Goal: Complete application form

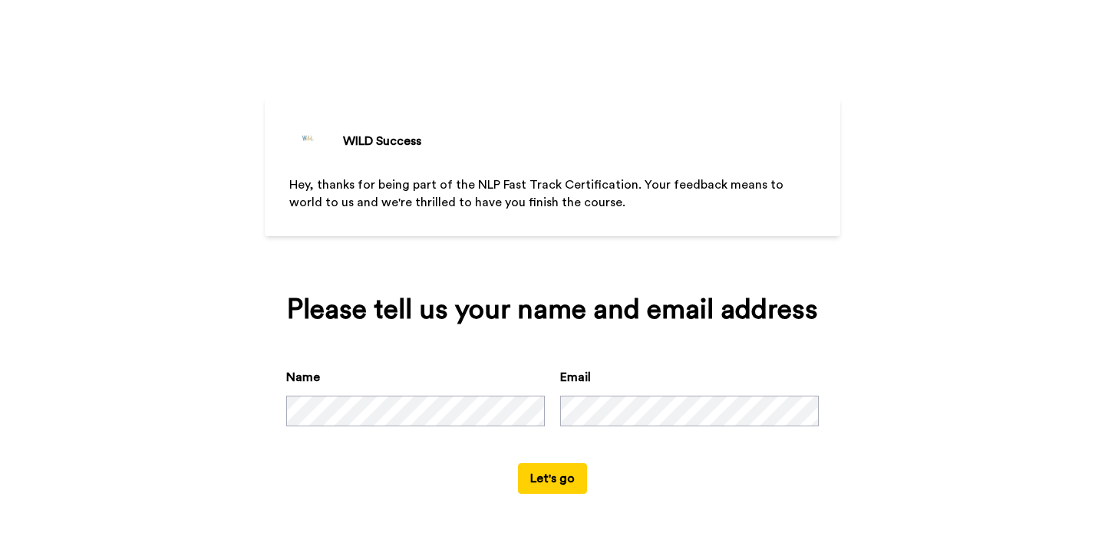
click at [550, 483] on button "Let's go" at bounding box center [552, 478] width 69 height 31
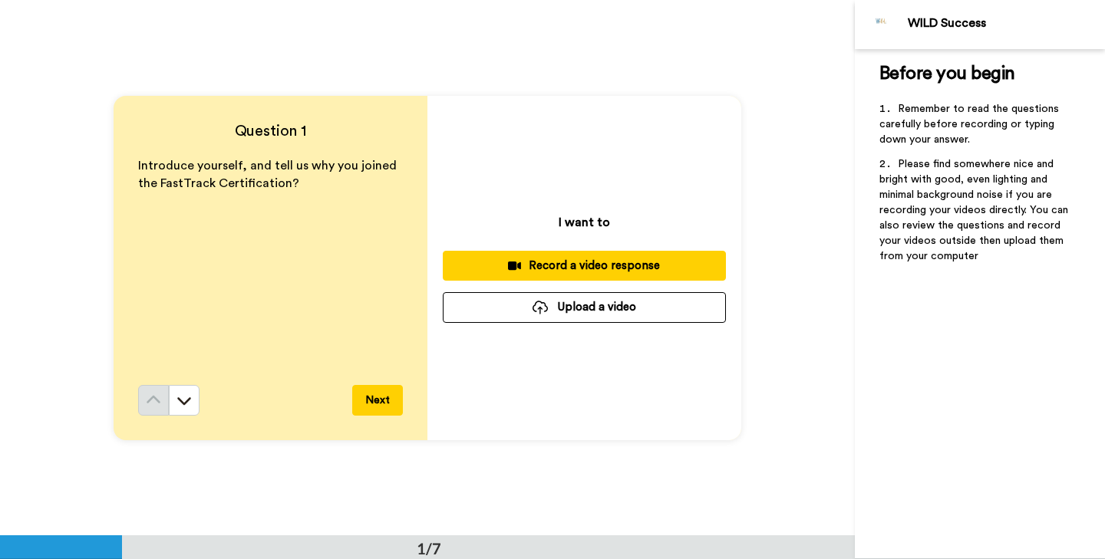
click at [617, 269] on div "Record a video response" at bounding box center [584, 266] width 259 height 16
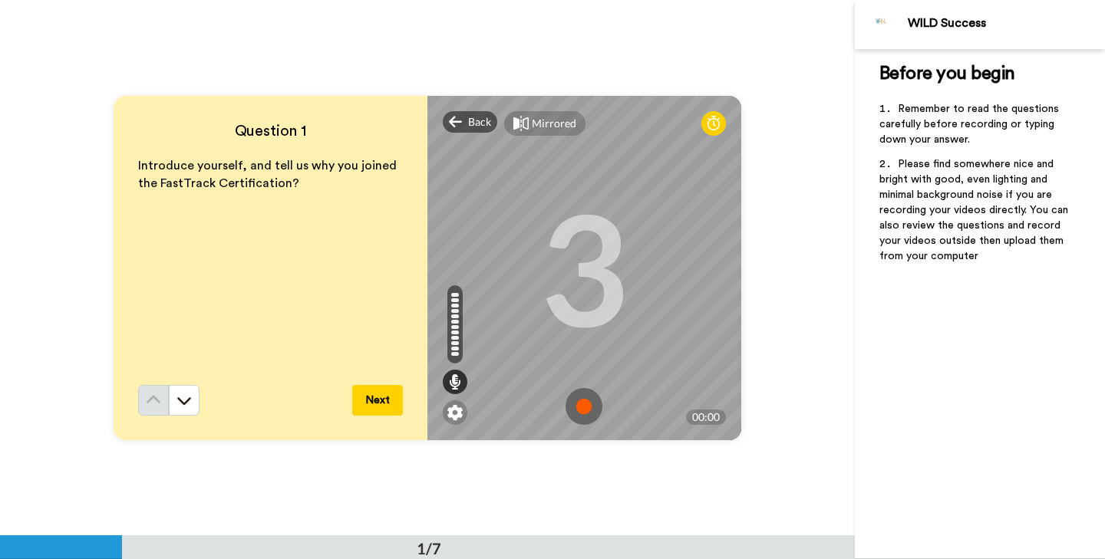
click at [587, 402] on img at bounding box center [584, 406] width 37 height 37
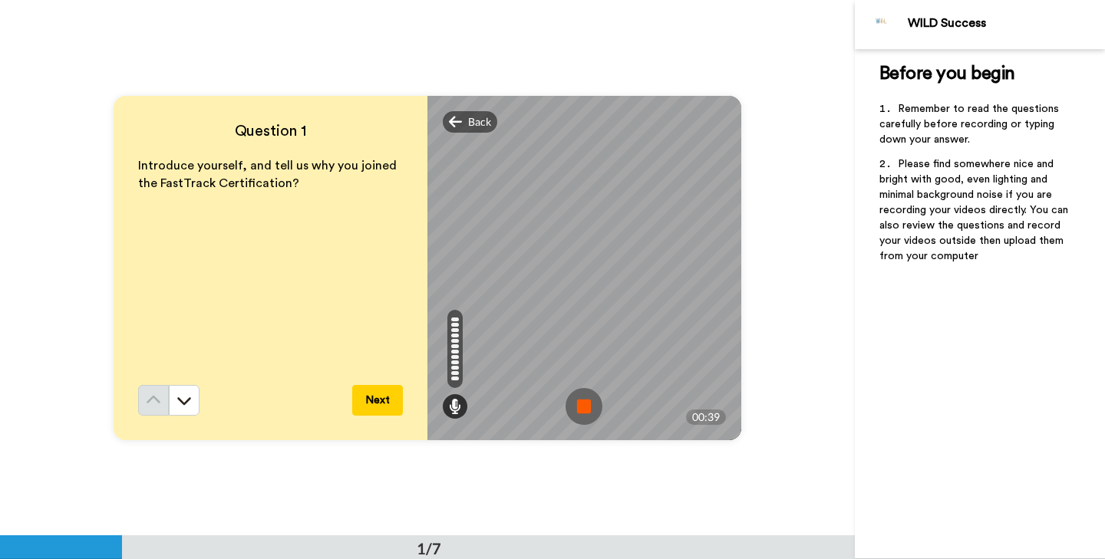
click at [587, 402] on img at bounding box center [584, 406] width 37 height 37
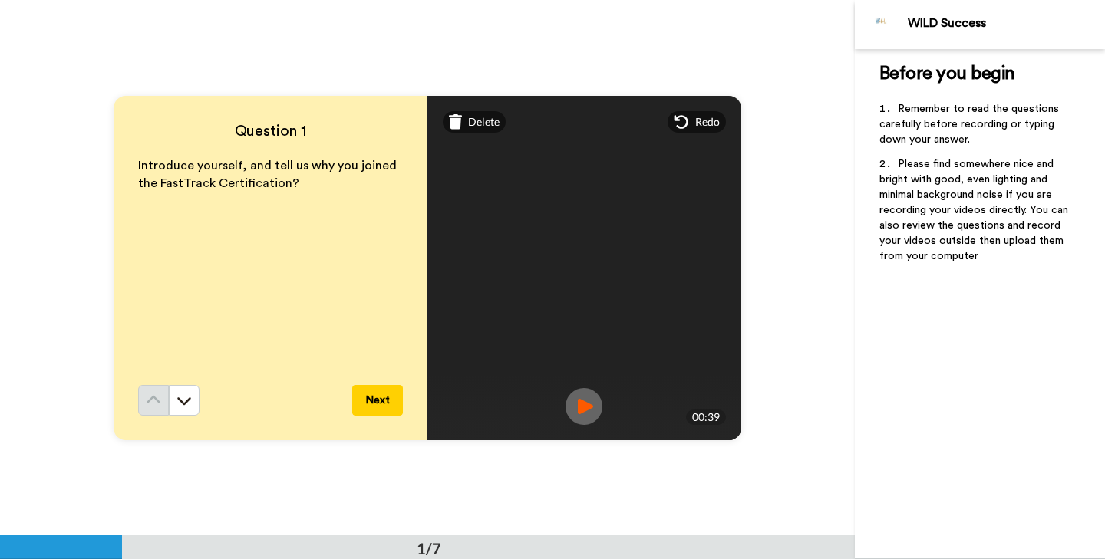
click at [579, 401] on img at bounding box center [584, 406] width 37 height 37
click at [382, 394] on button "Next" at bounding box center [377, 400] width 51 height 31
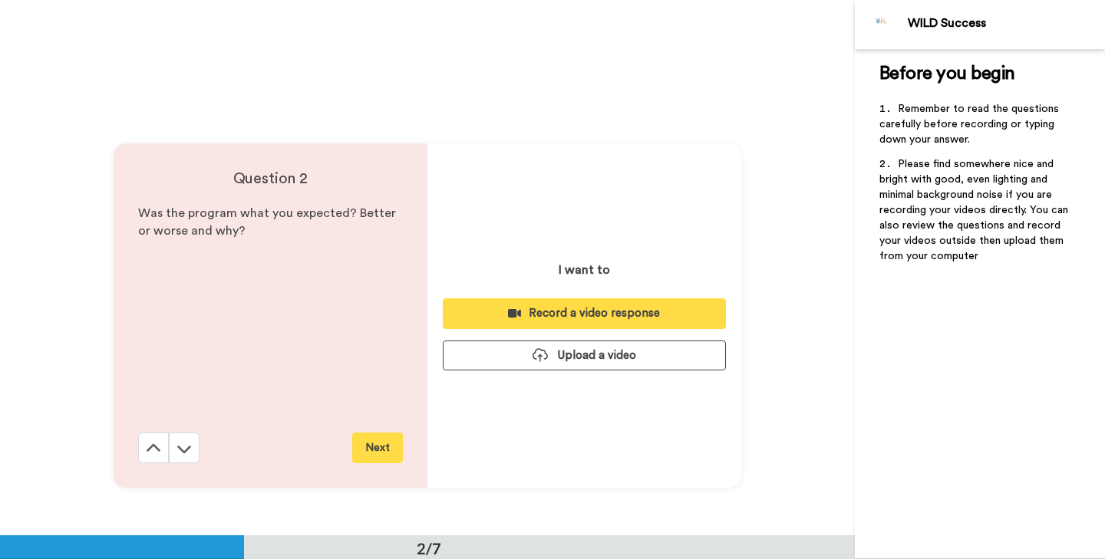
scroll to position [536, 0]
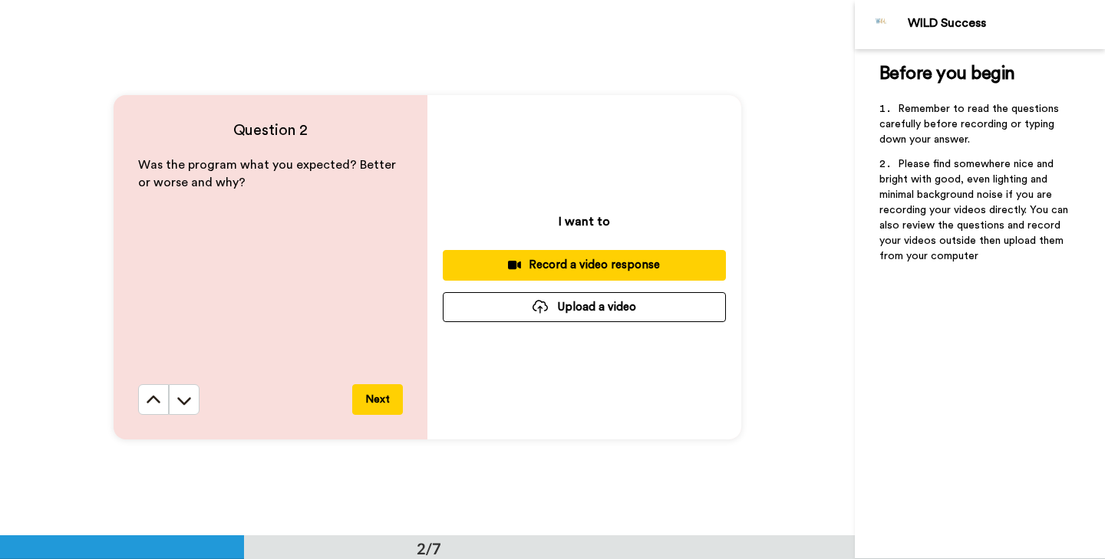
click at [586, 265] on div "Record a video response" at bounding box center [584, 265] width 259 height 16
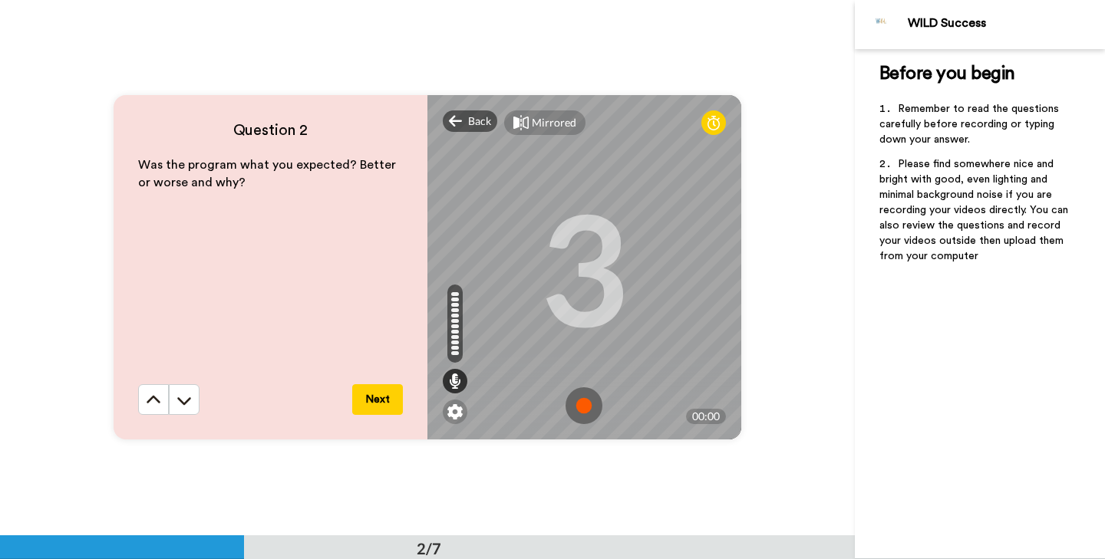
click at [585, 406] on img at bounding box center [584, 405] width 37 height 37
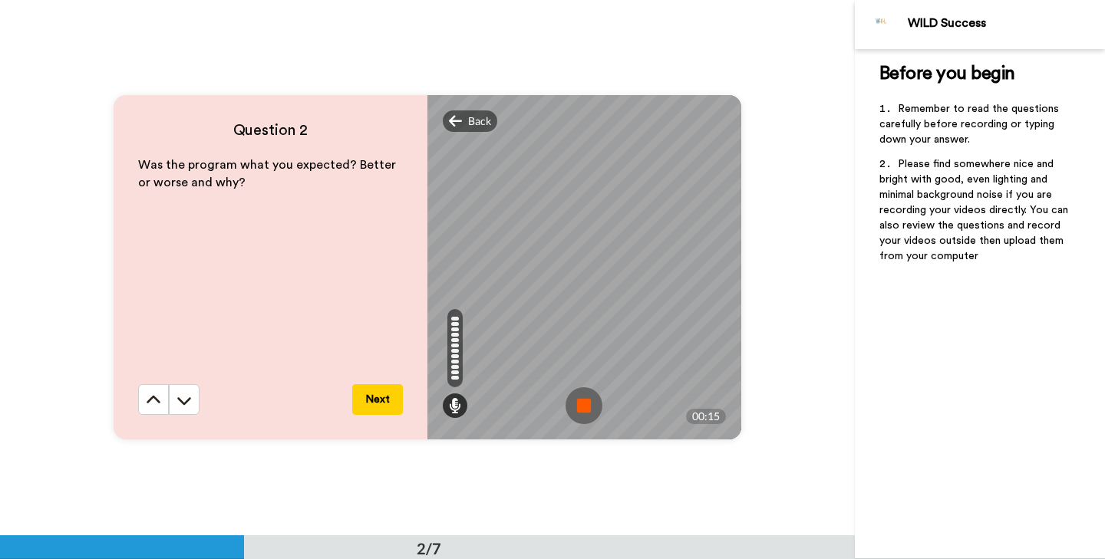
click at [575, 402] on img at bounding box center [584, 405] width 37 height 37
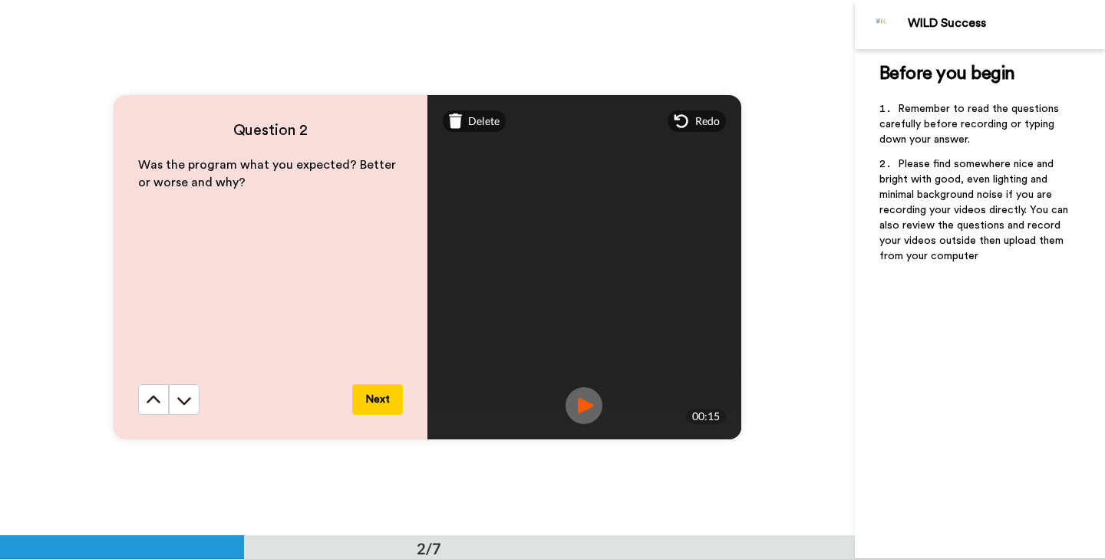
click at [378, 397] on button "Next" at bounding box center [377, 399] width 51 height 31
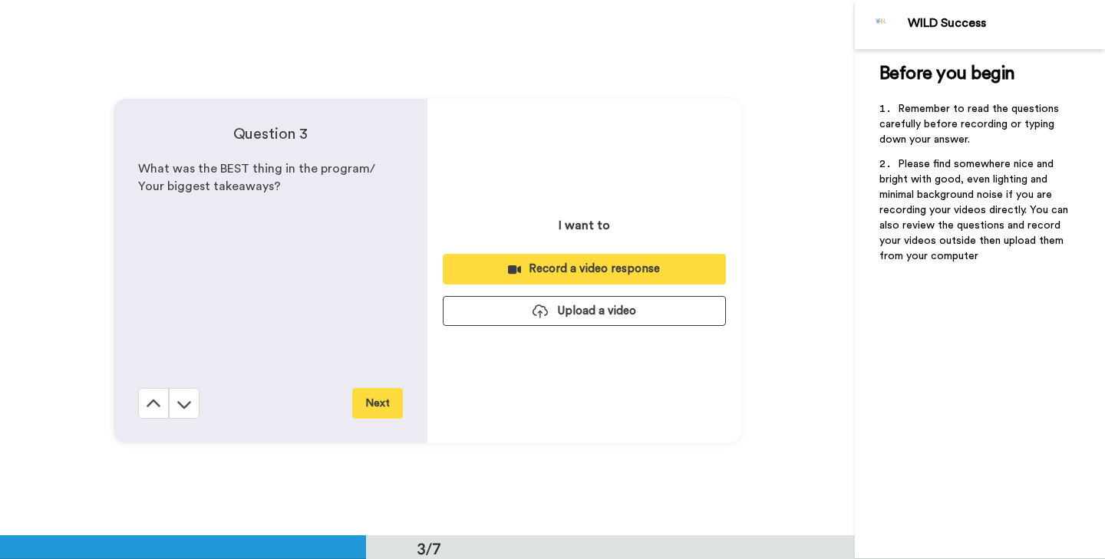
scroll to position [1072, 0]
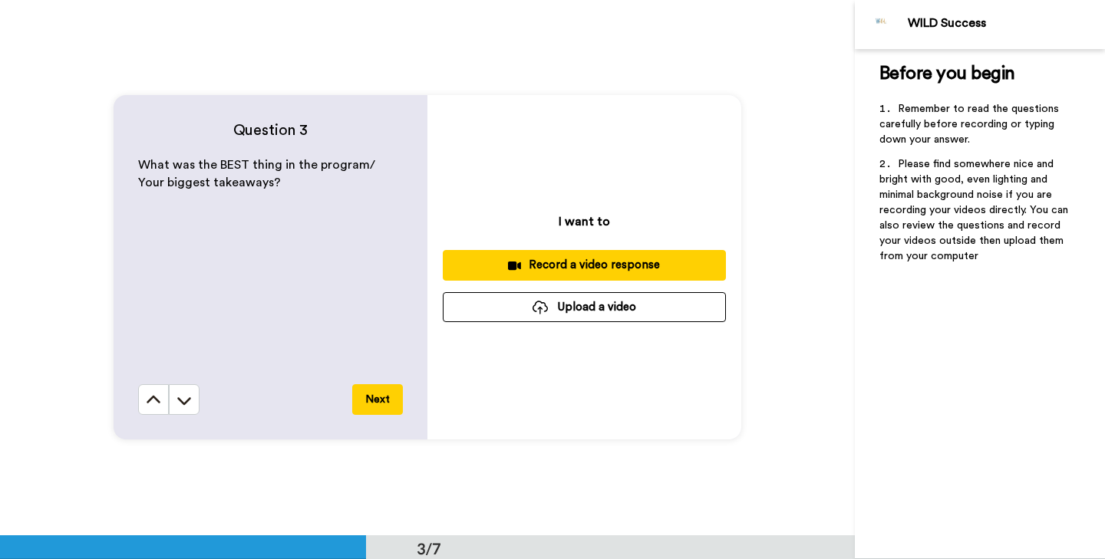
click at [627, 269] on div "Record a video response" at bounding box center [584, 265] width 259 height 16
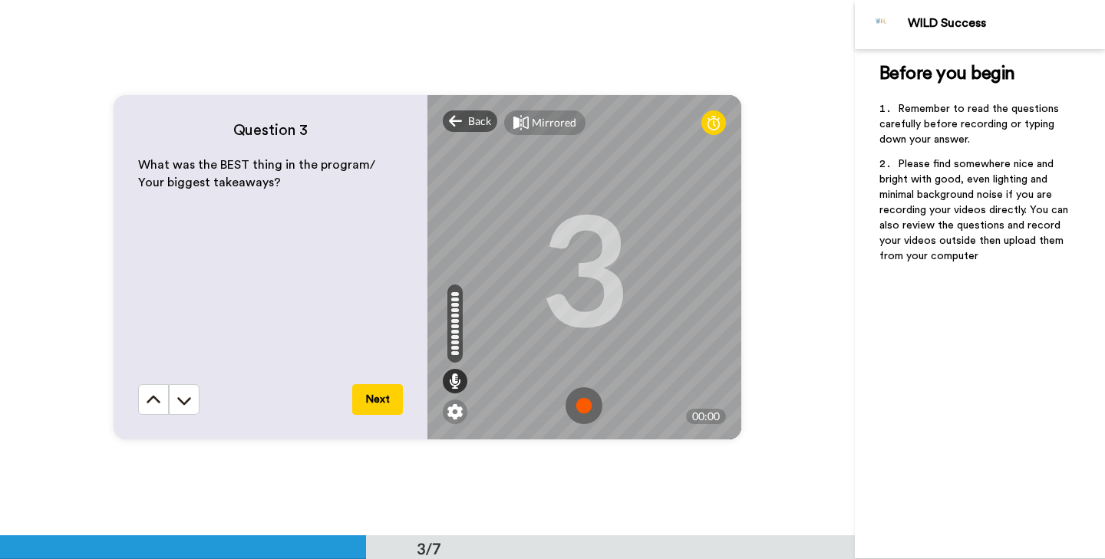
click at [586, 406] on img at bounding box center [584, 405] width 37 height 37
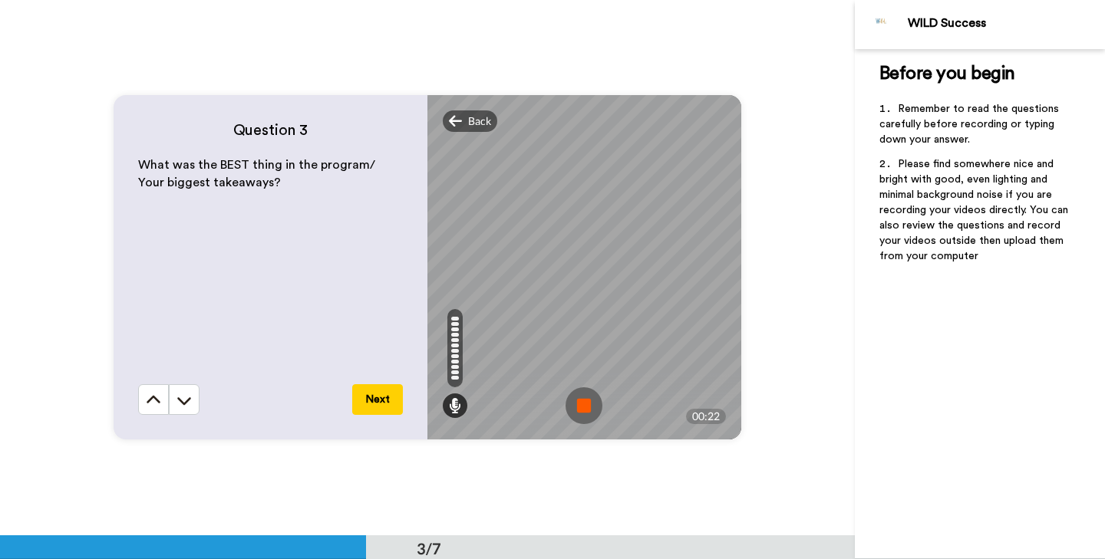
click at [589, 407] on img at bounding box center [584, 405] width 37 height 37
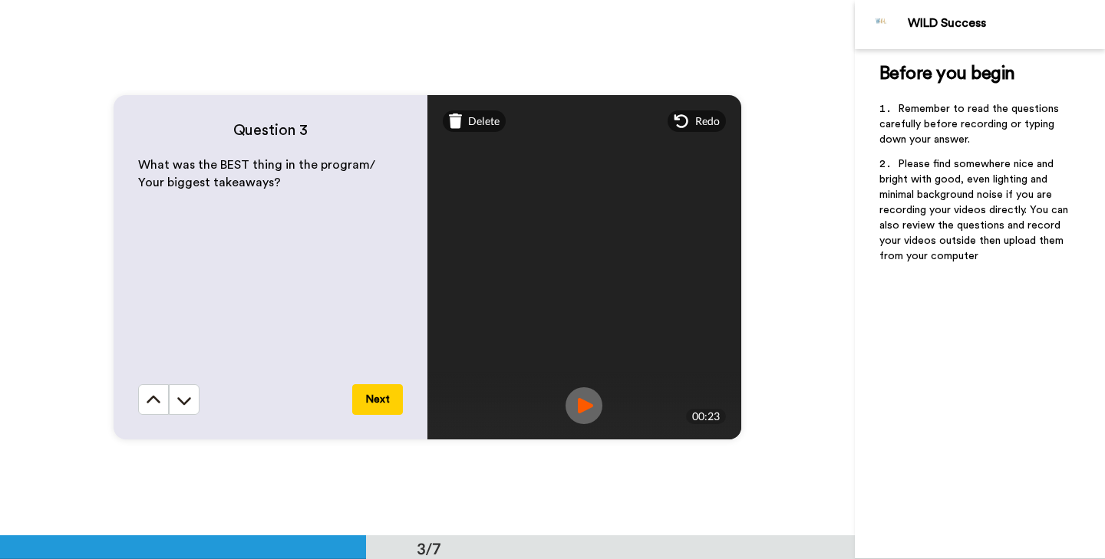
click at [381, 404] on button "Next" at bounding box center [377, 399] width 51 height 31
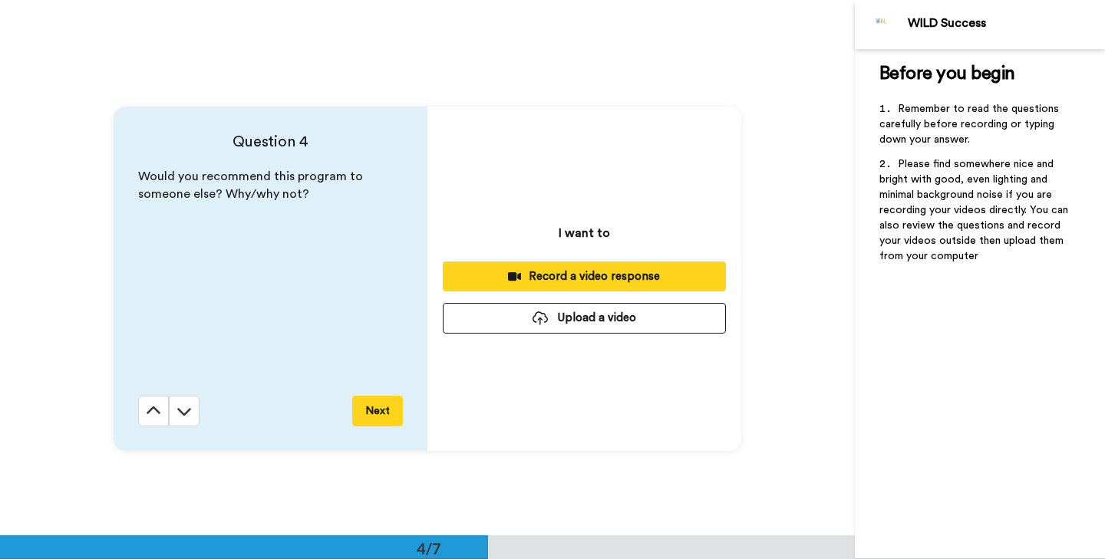
scroll to position [1608, 0]
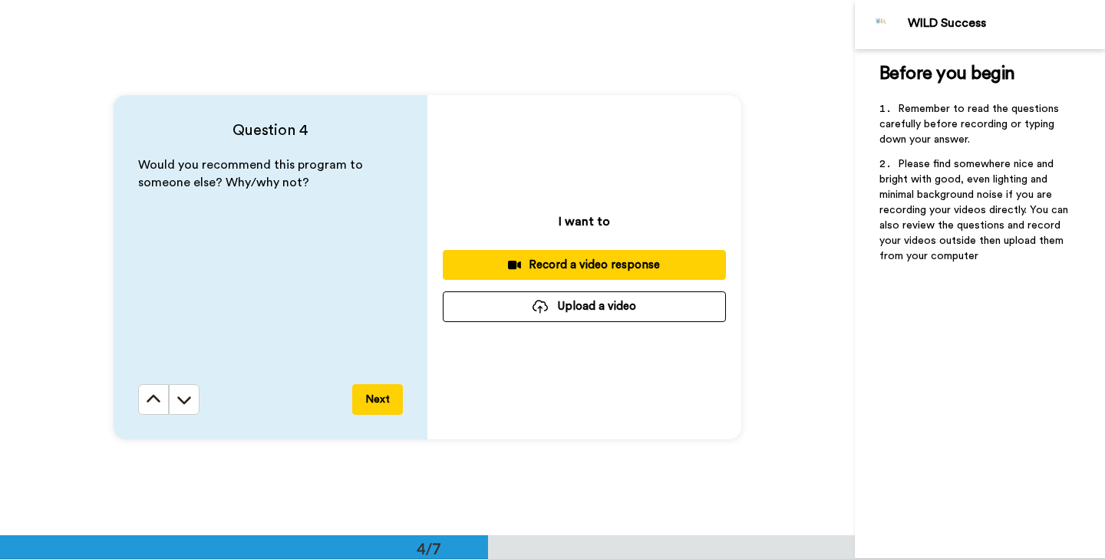
click at [568, 265] on div "Record a video response" at bounding box center [584, 265] width 259 height 16
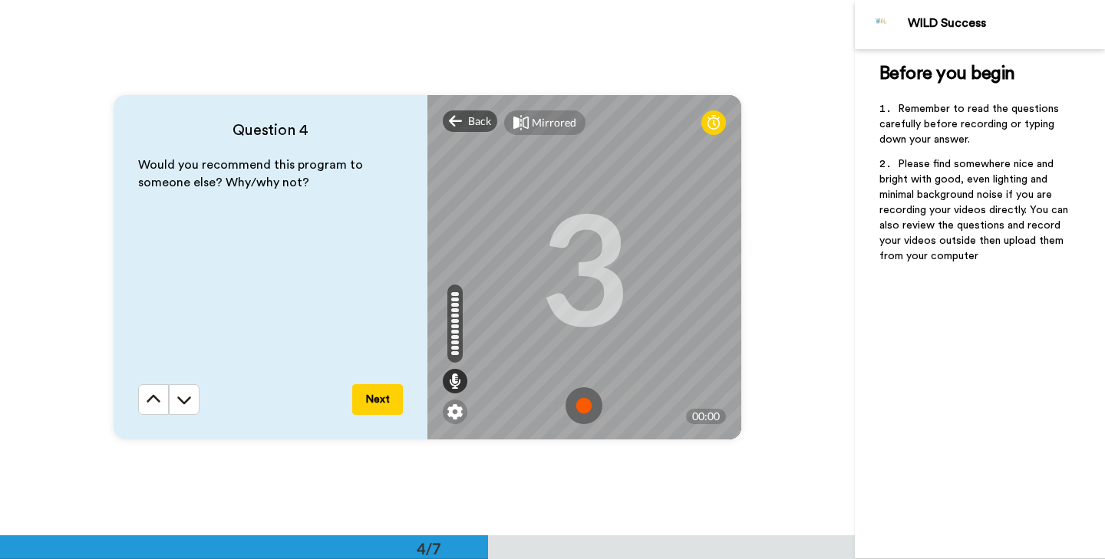
click at [586, 404] on img at bounding box center [584, 405] width 37 height 37
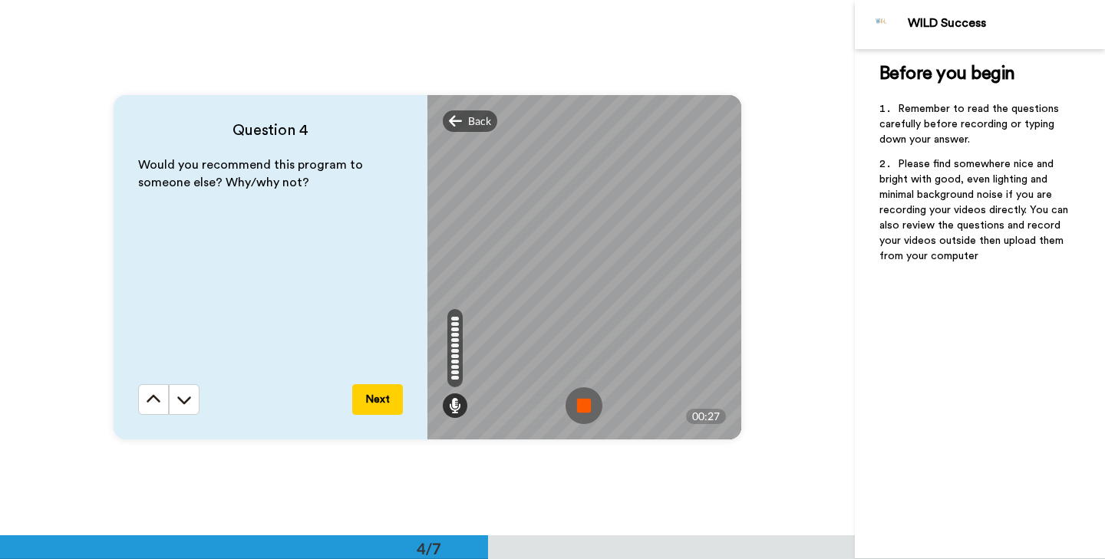
click at [585, 404] on img at bounding box center [584, 405] width 37 height 37
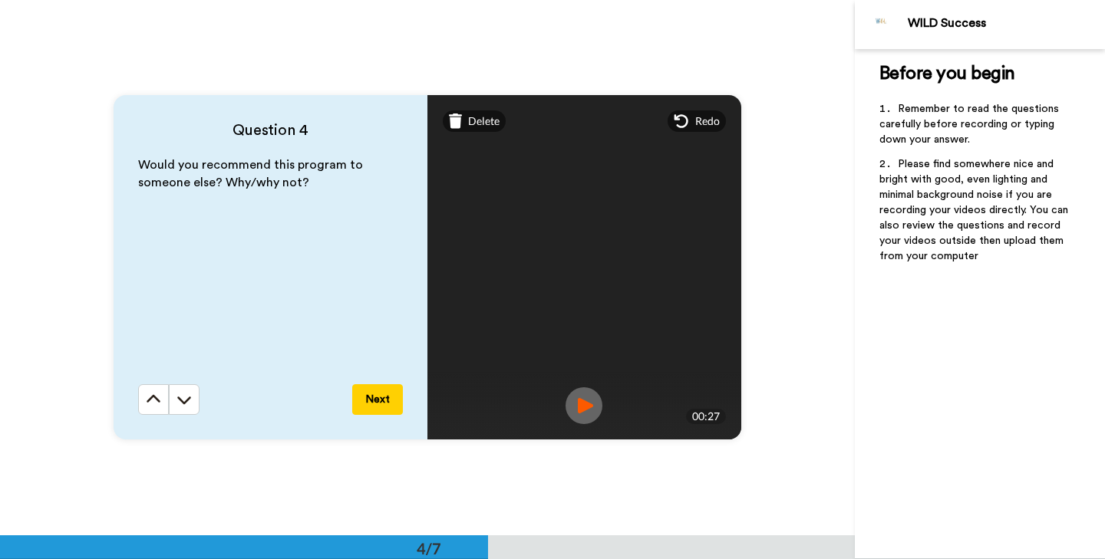
click at [587, 406] on img at bounding box center [584, 405] width 37 height 37
click at [374, 399] on button "Next" at bounding box center [377, 399] width 51 height 31
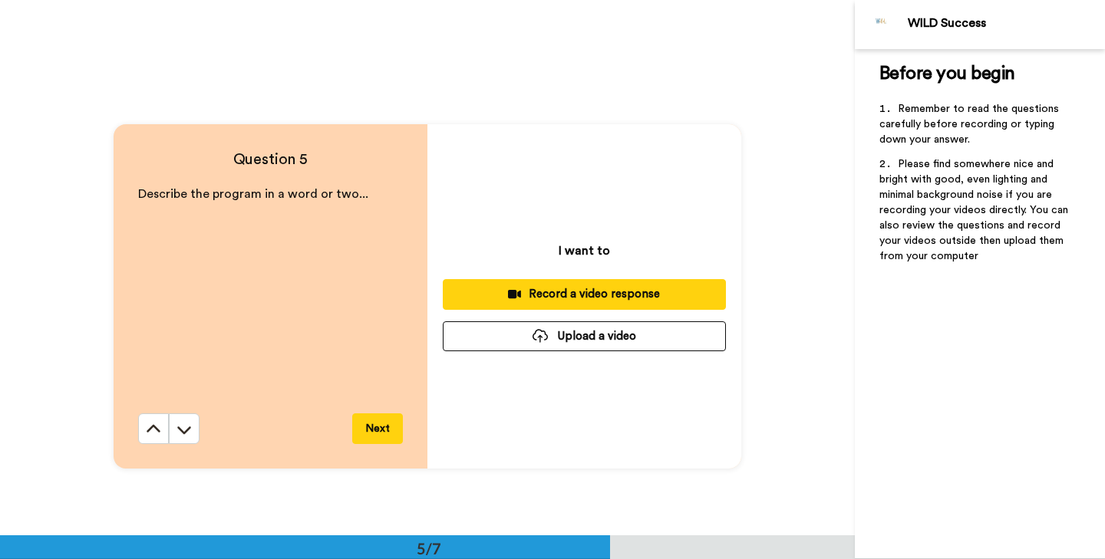
scroll to position [2144, 0]
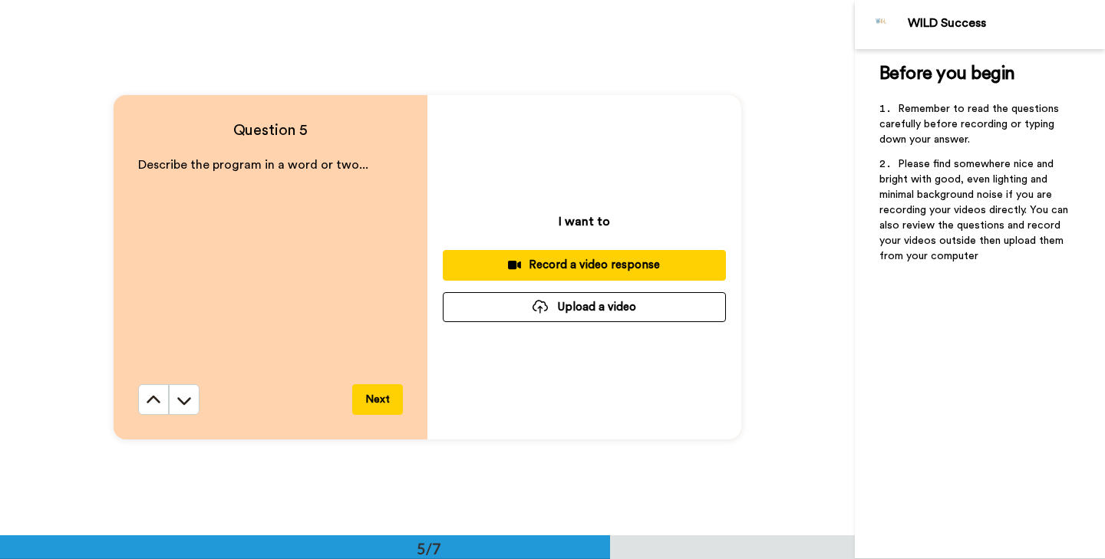
click at [607, 268] on div "Record a video response" at bounding box center [584, 265] width 259 height 16
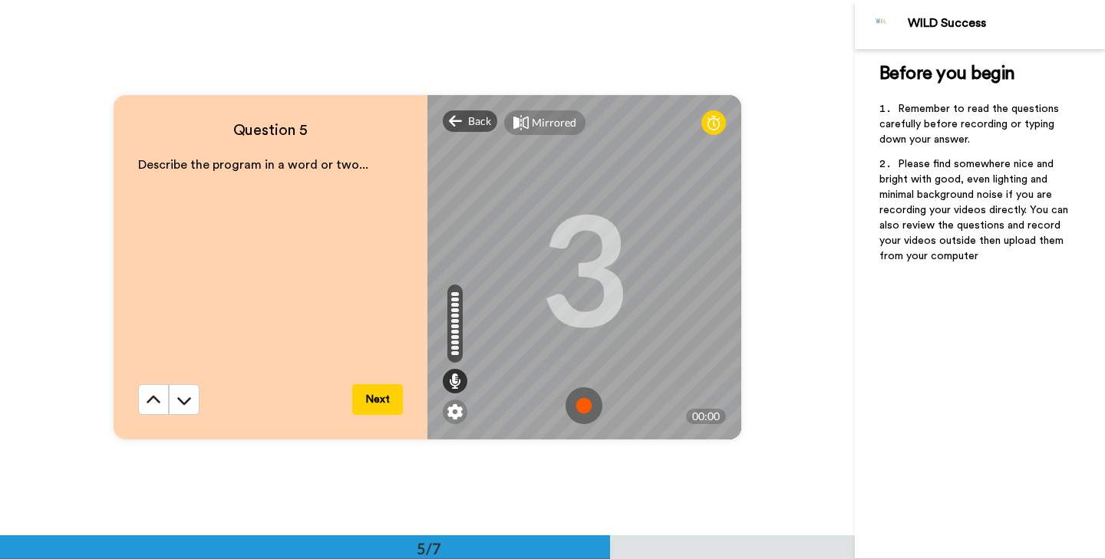
click at [587, 406] on img at bounding box center [584, 405] width 37 height 37
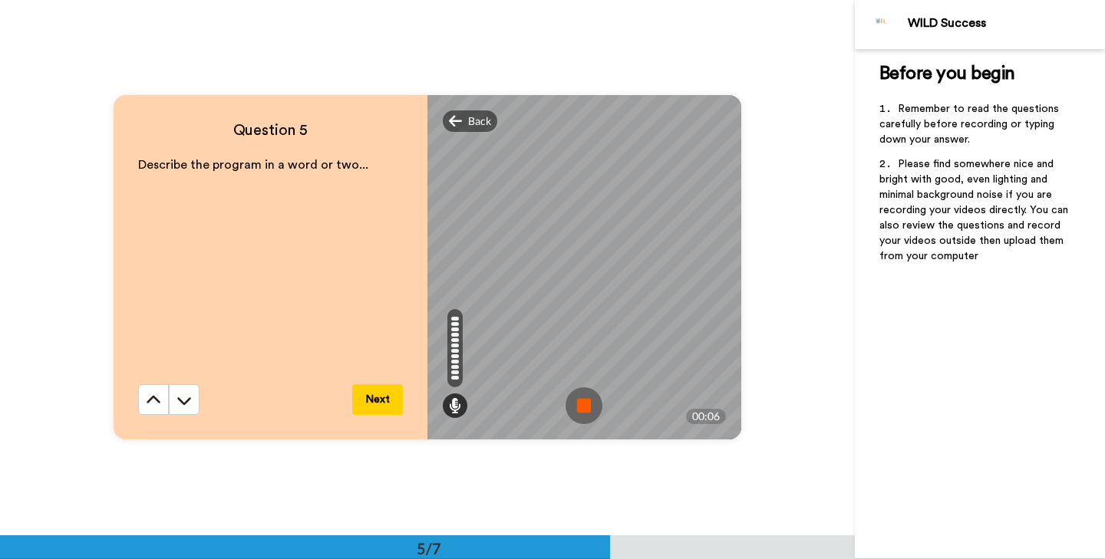
click at [587, 406] on img at bounding box center [584, 405] width 37 height 37
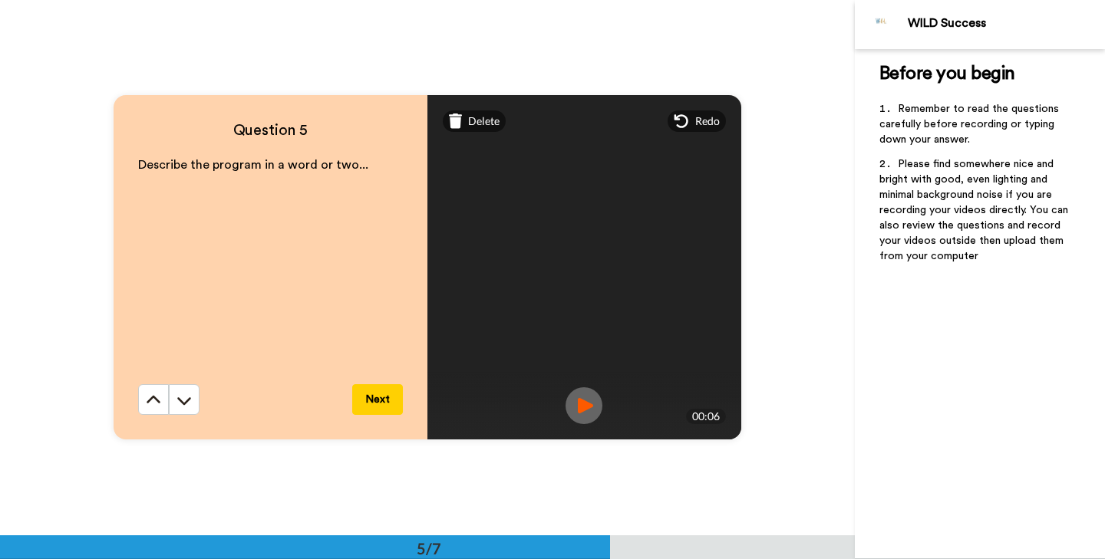
click at [379, 397] on button "Next" at bounding box center [377, 399] width 51 height 31
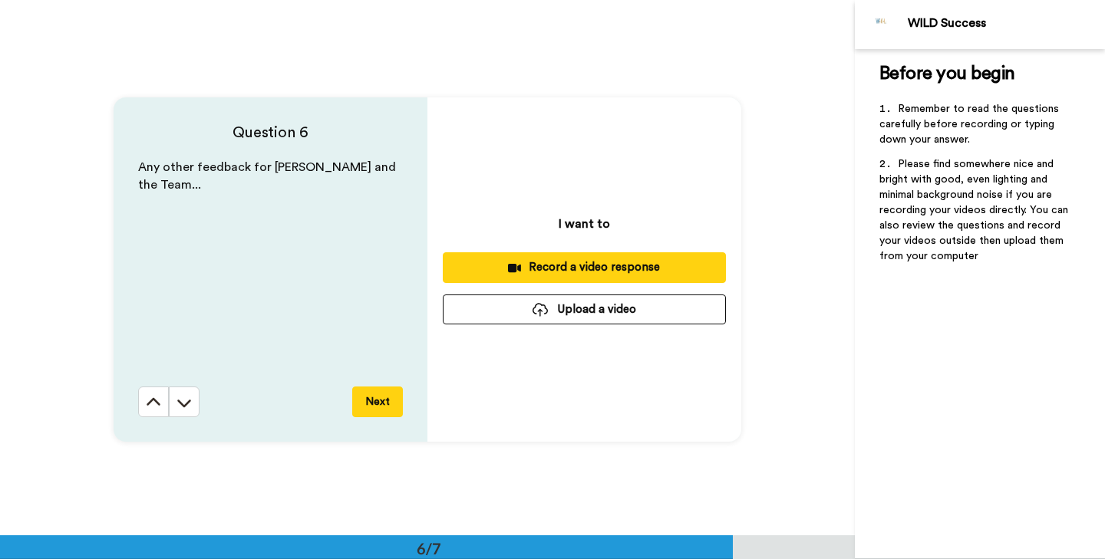
scroll to position [2679, 0]
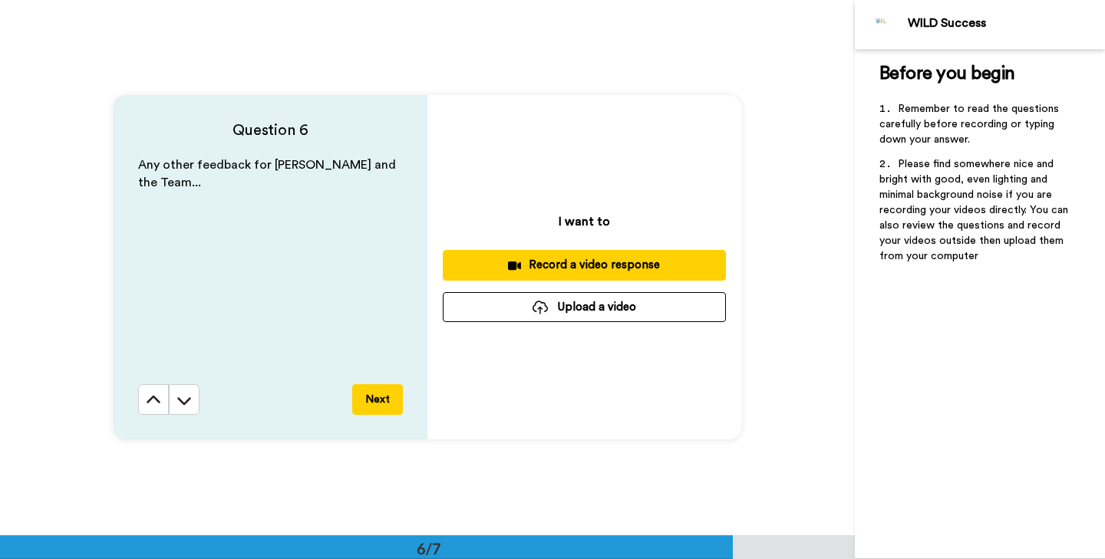
click at [582, 266] on div "Record a video response" at bounding box center [584, 265] width 259 height 16
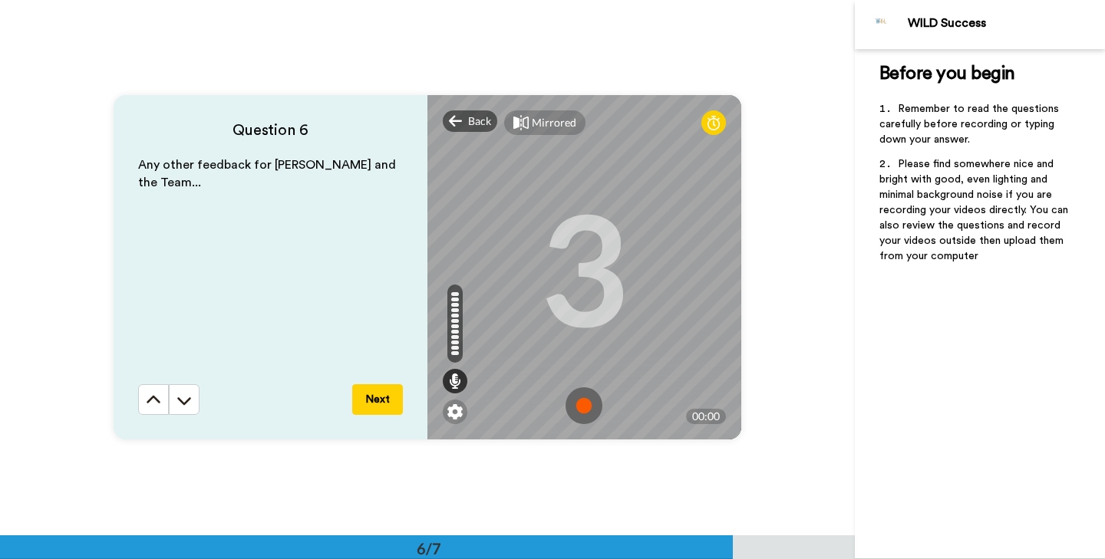
click at [579, 408] on img at bounding box center [584, 405] width 37 height 37
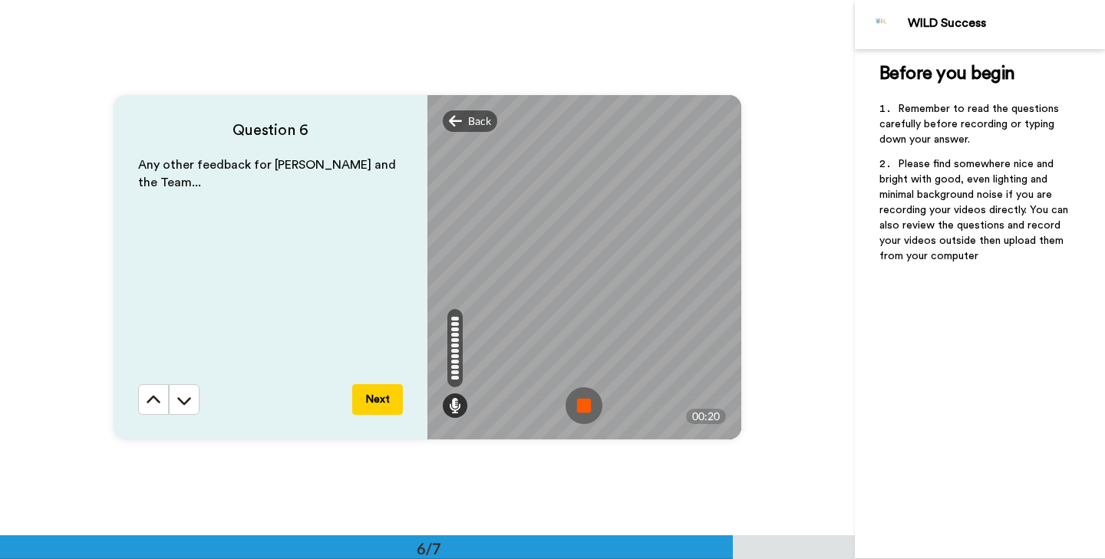
click at [590, 405] on img at bounding box center [584, 405] width 37 height 37
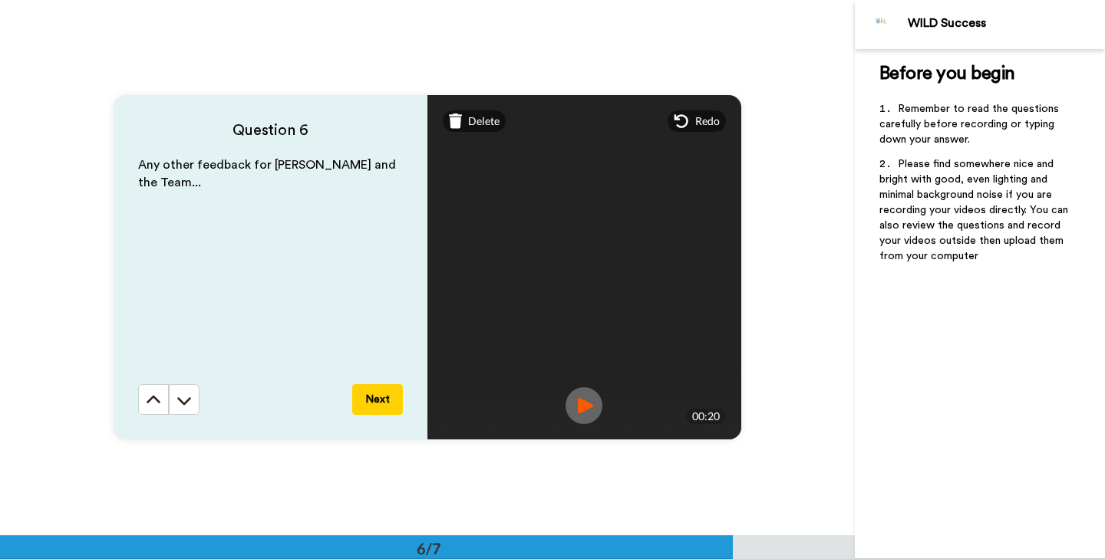
click at [385, 404] on button "Next" at bounding box center [377, 399] width 51 height 31
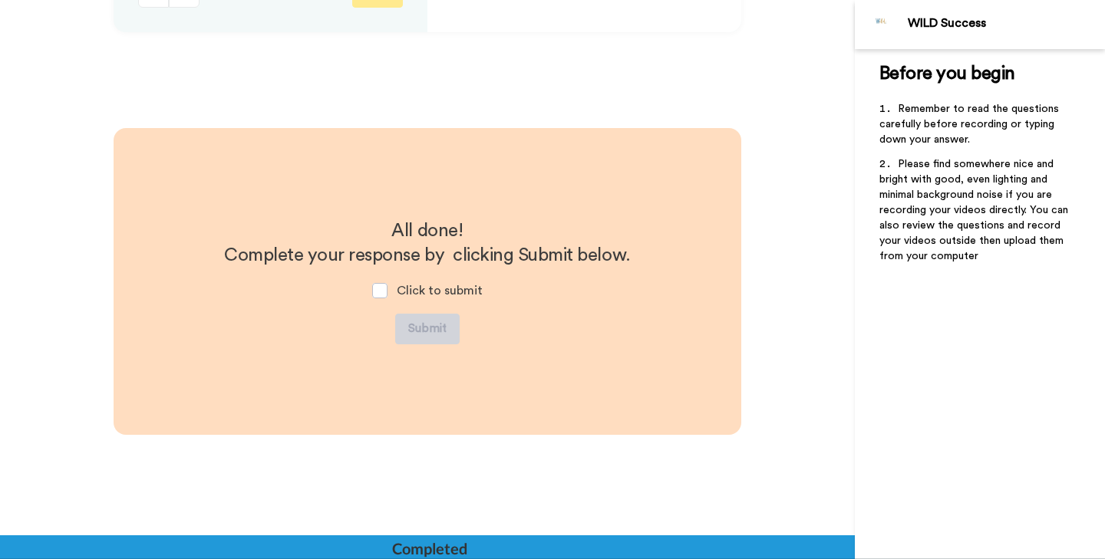
scroll to position [3101, 0]
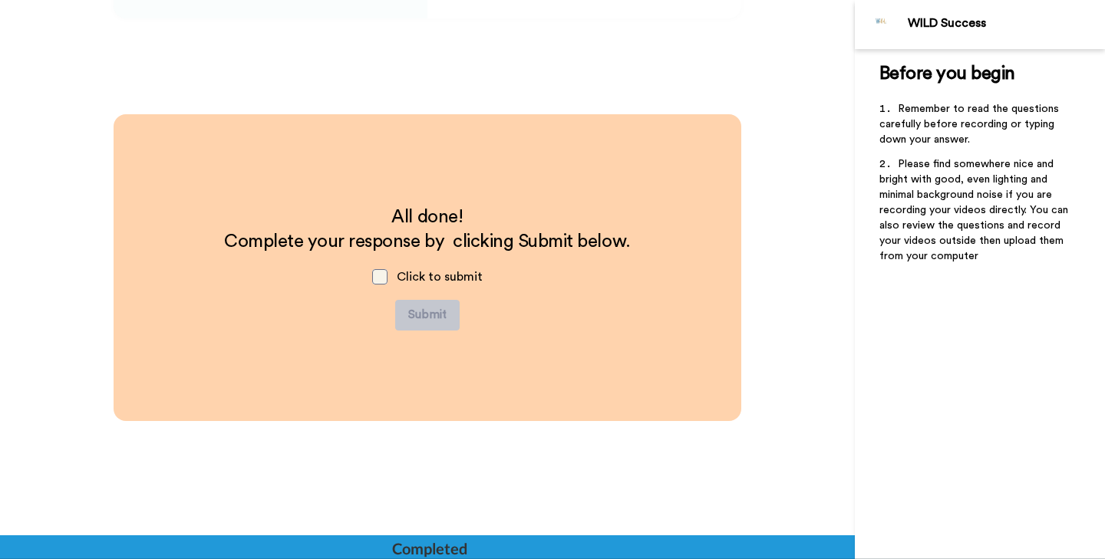
click at [381, 279] on span at bounding box center [379, 276] width 15 height 15
click at [427, 322] on button "Submit" at bounding box center [427, 315] width 64 height 31
